Goal: Information Seeking & Learning: Learn about a topic

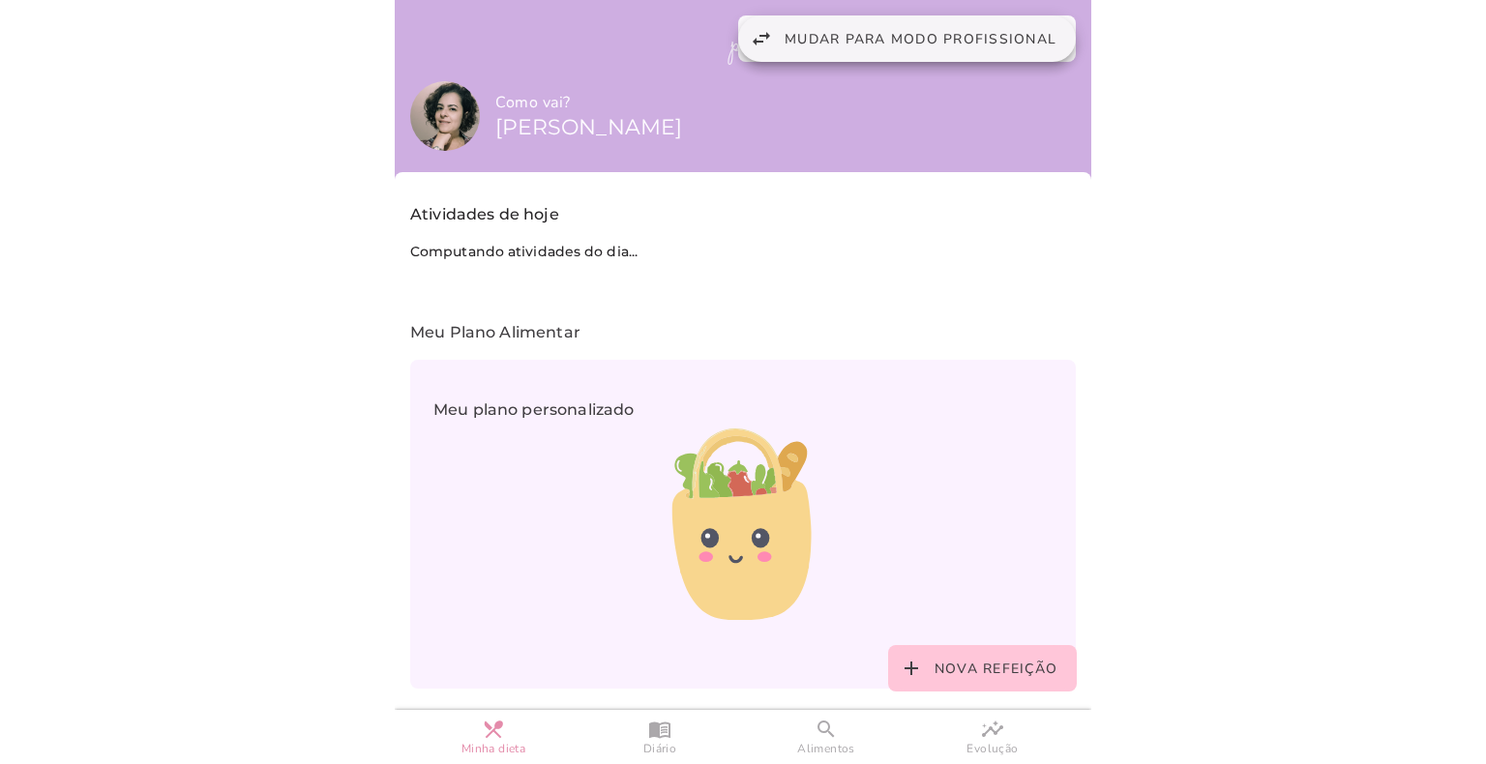
click at [798, 41] on span "Mudar para modo profissional" at bounding box center [920, 39] width 272 height 18
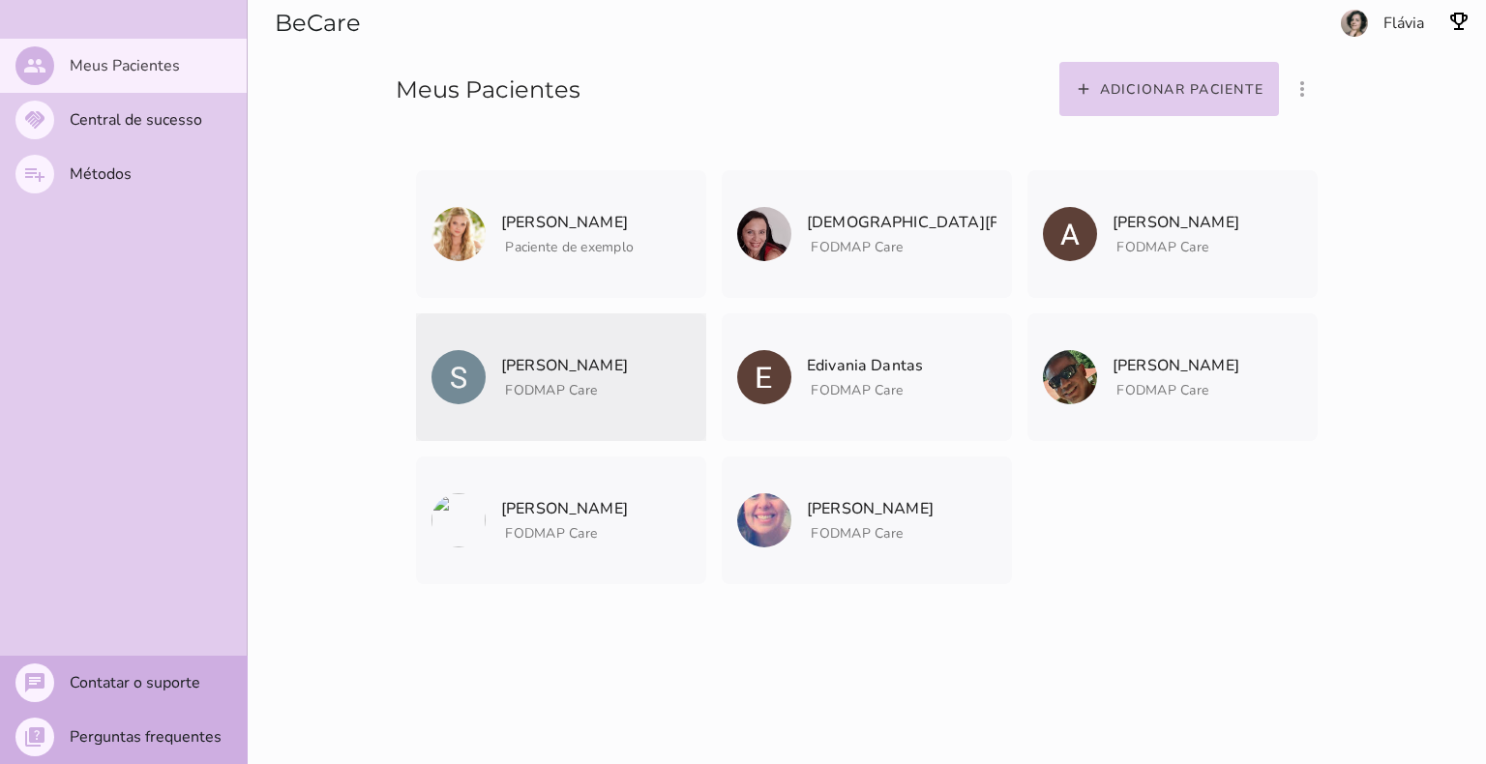
click at [541, 365] on p "[PERSON_NAME]" at bounding box center [564, 365] width 127 height 27
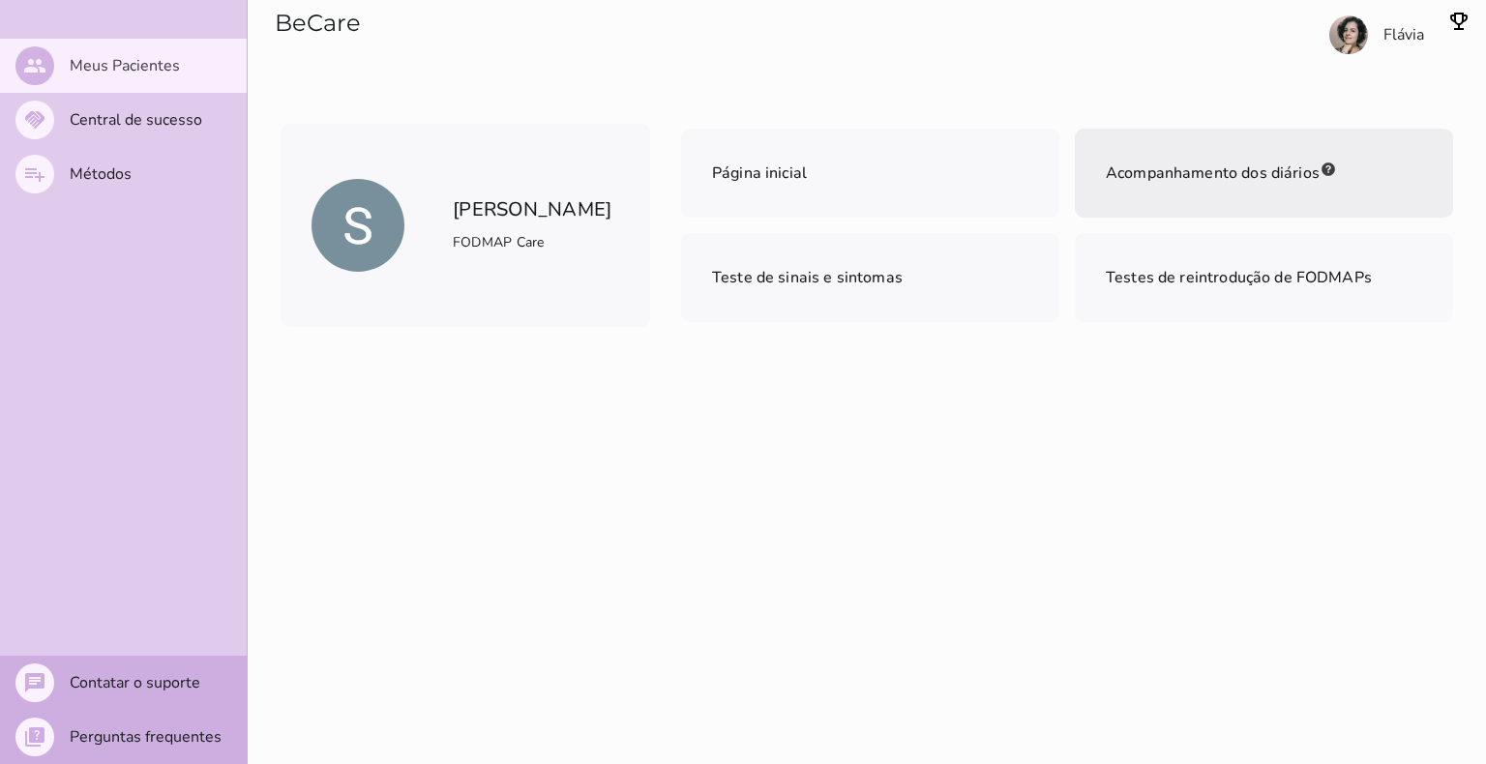
click at [1165, 192] on mwc-list-item "Acompanhamento dos diários" at bounding box center [1264, 173] width 378 height 89
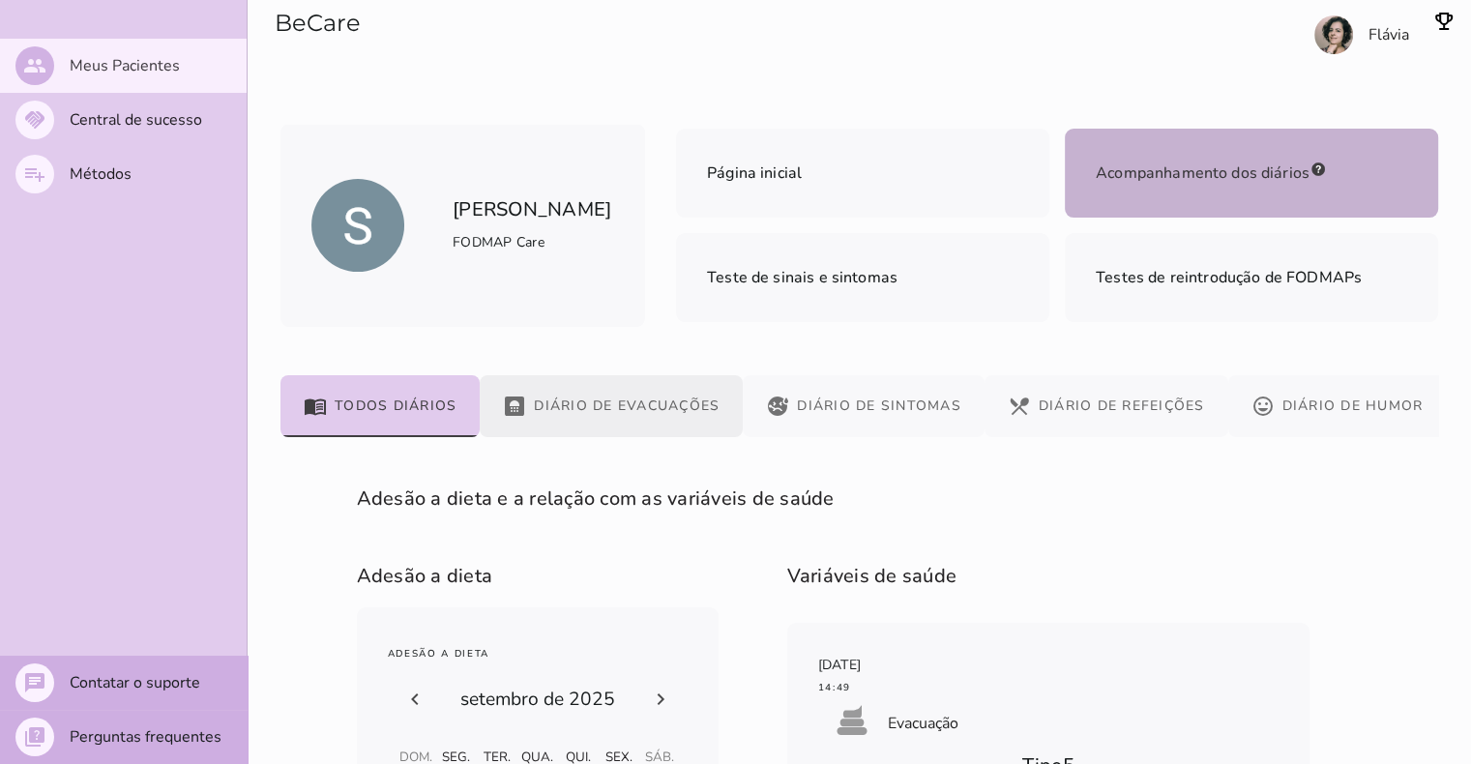
click at [646, 412] on button "bathroom Diário de Evacuações" at bounding box center [611, 406] width 263 height 62
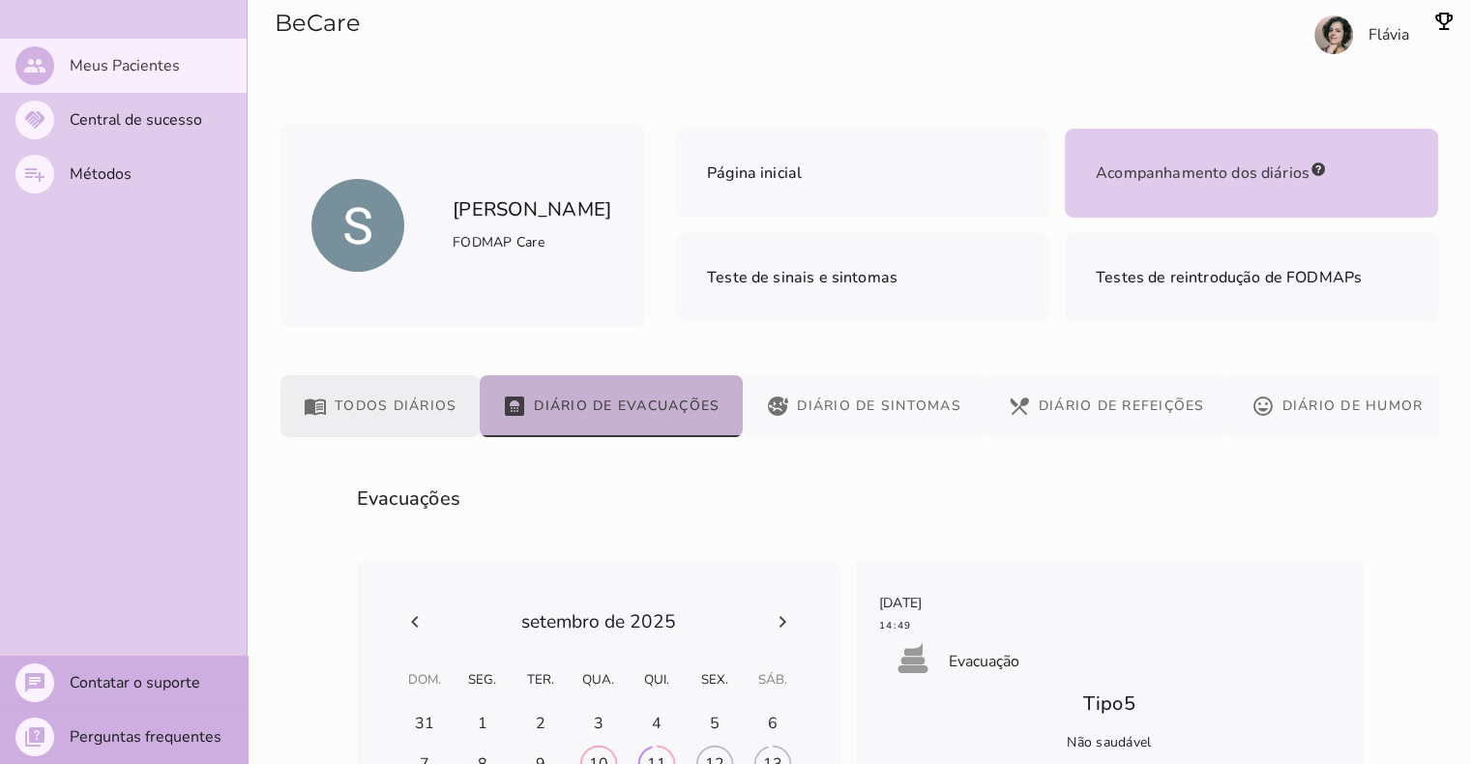
click at [367, 405] on button "menu_book Todos diários" at bounding box center [380, 406] width 199 height 62
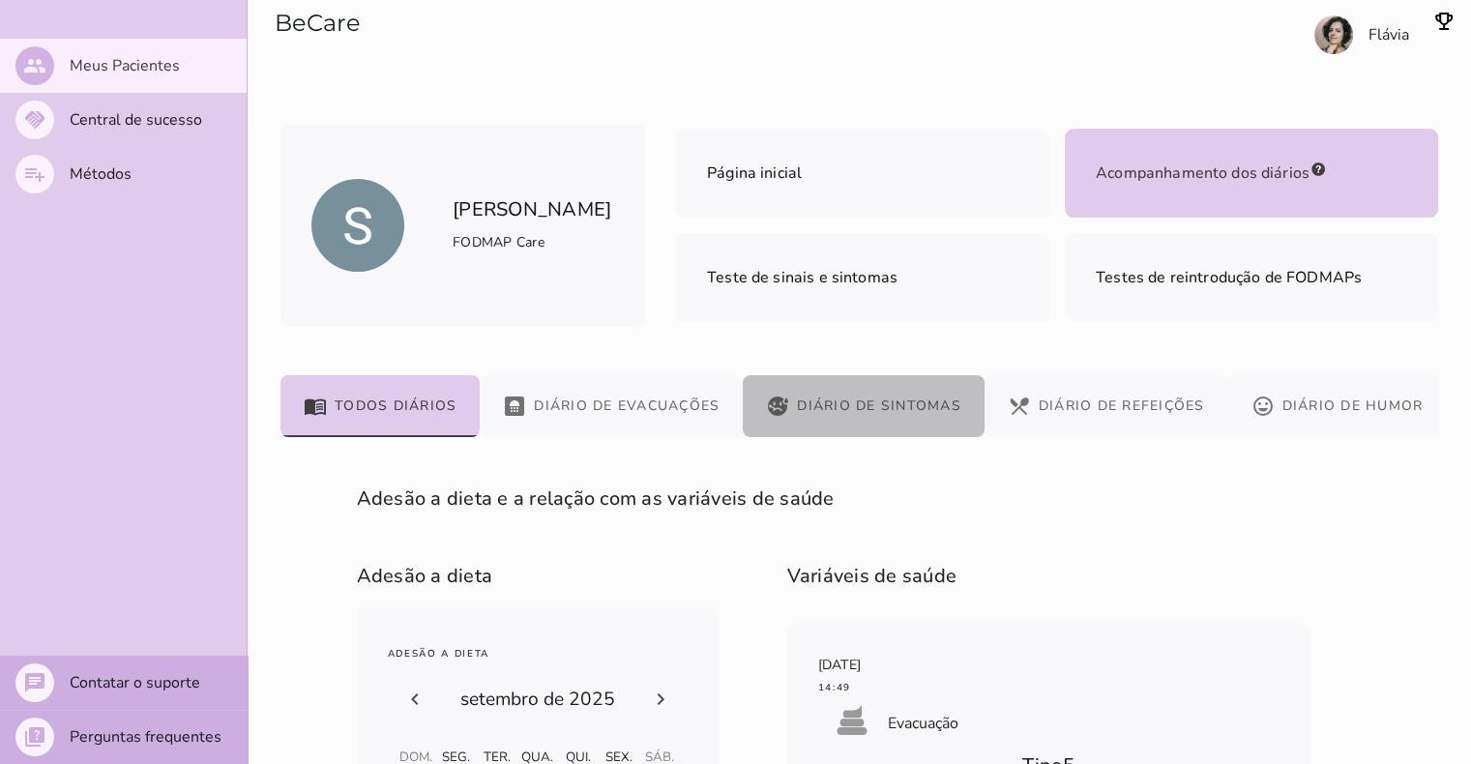
click at [846, 408] on button "sick Diário de Sintomas" at bounding box center [864, 406] width 242 height 62
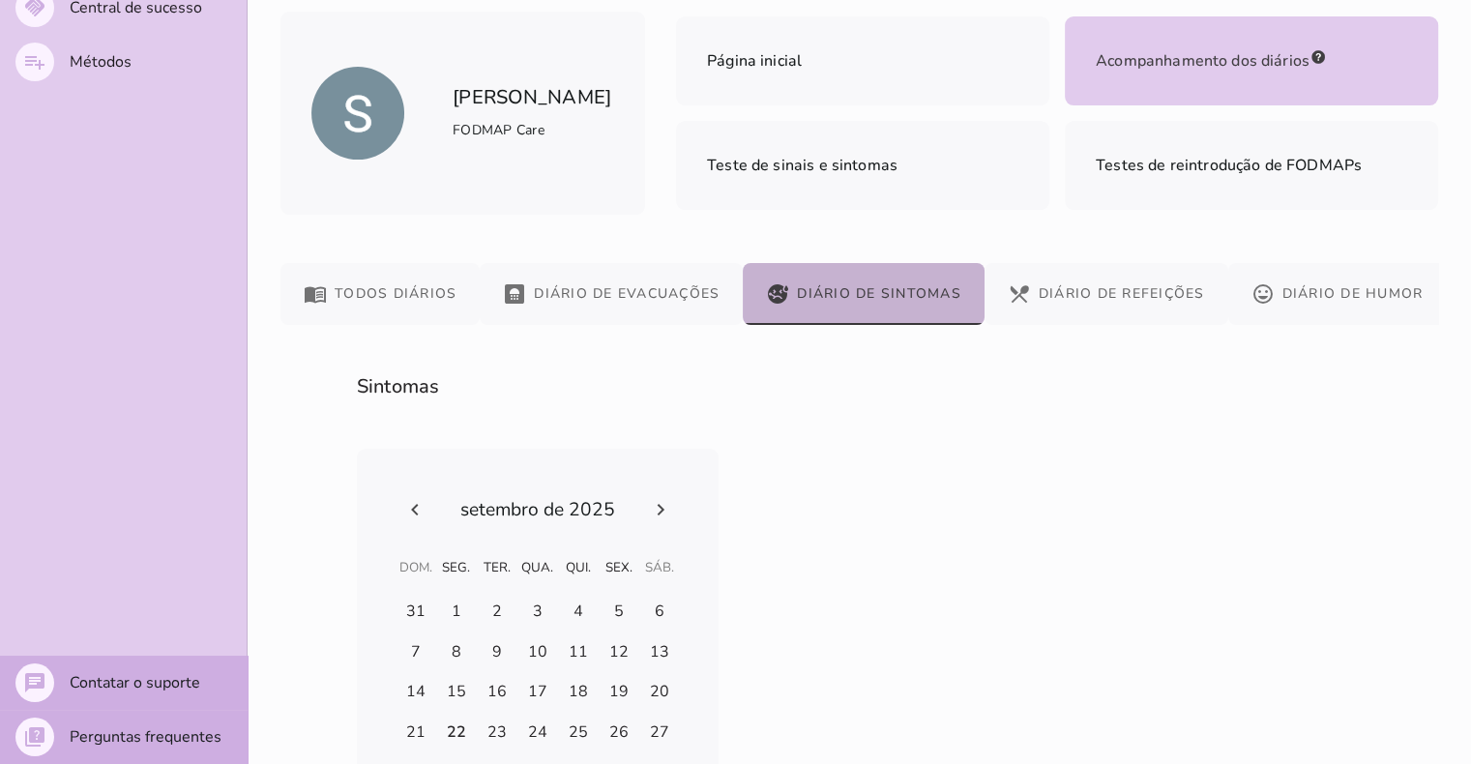
scroll to position [254, 0]
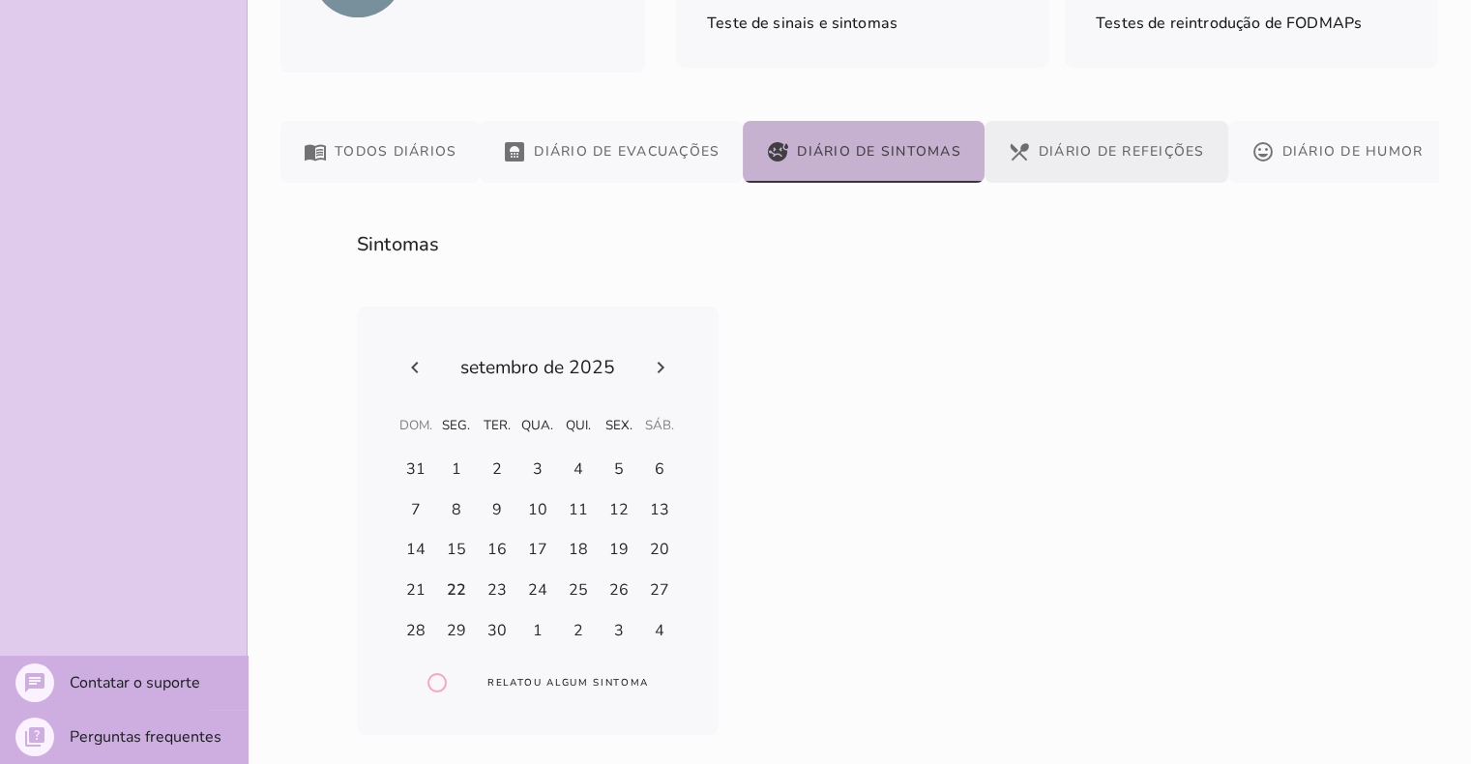
click at [1074, 146] on button "restaurant_menu Diário de Refeições" at bounding box center [1107, 152] width 244 height 62
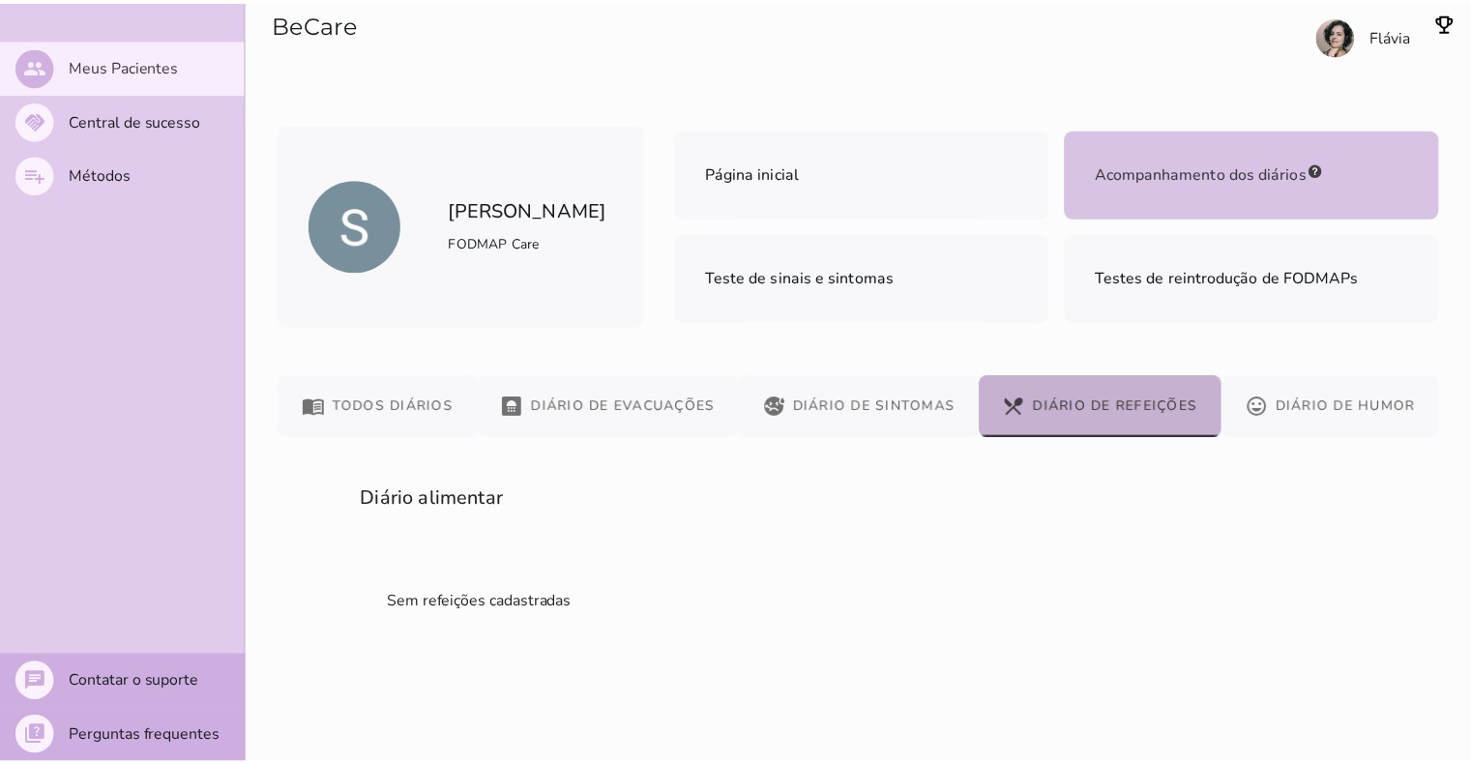
scroll to position [0, 0]
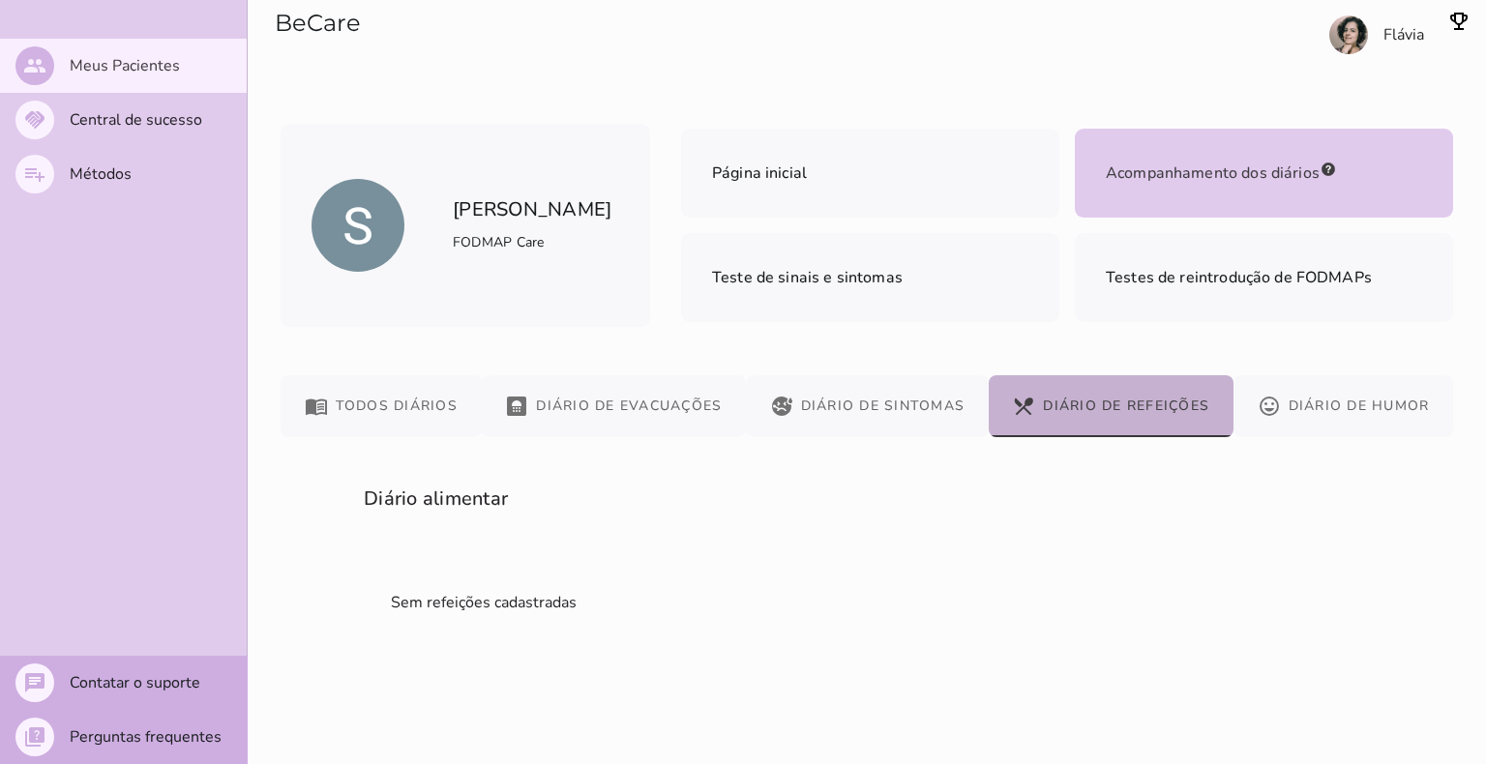
click at [1298, 410] on button "mood Diário de Humor" at bounding box center [1343, 406] width 220 height 62
